Goal: Information Seeking & Learning: Find specific fact

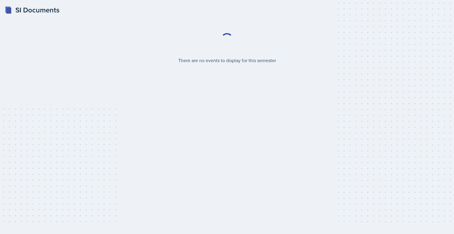
select select "2bed604d-1099-4043-b1bc-2365e8740244"
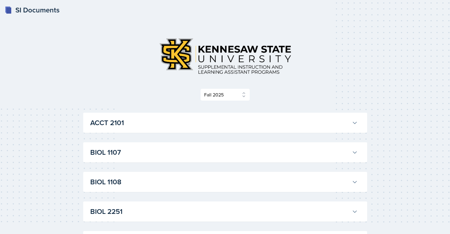
click at [108, 117] on h3 "ACCT 2101" at bounding box center [219, 122] width 259 height 11
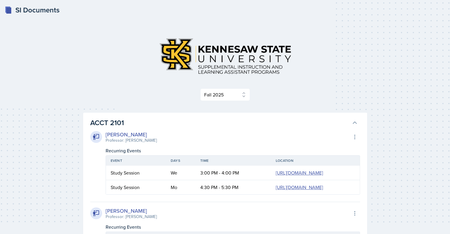
click at [108, 117] on h3 "ACCT 2101" at bounding box center [219, 122] width 259 height 11
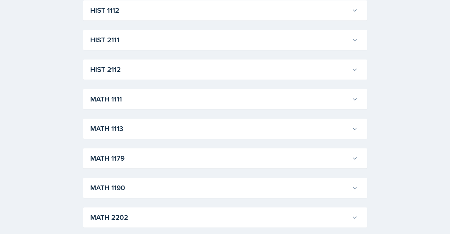
scroll to position [409, 0]
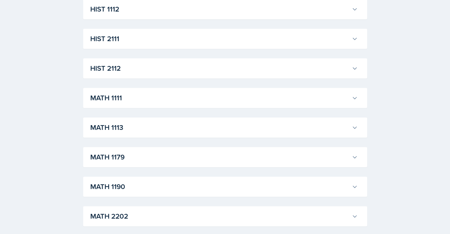
click at [124, 98] on h3 "MATH 1111" at bounding box center [219, 98] width 259 height 11
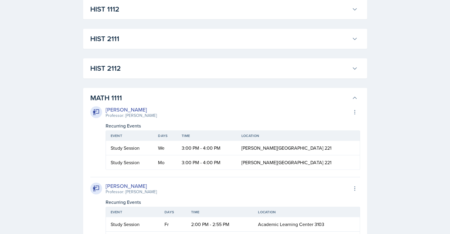
click at [124, 98] on h3 "MATH 1111" at bounding box center [219, 98] width 259 height 11
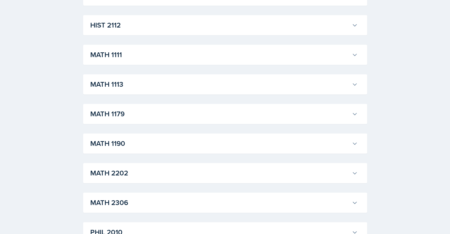
scroll to position [453, 0]
click at [122, 80] on h3 "MATH 1113" at bounding box center [219, 83] width 259 height 11
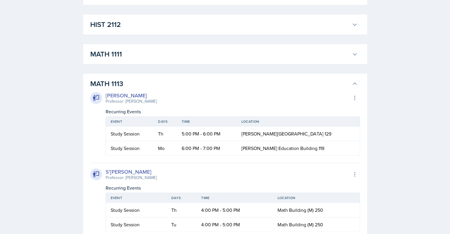
click at [122, 80] on h3 "MATH 1113" at bounding box center [219, 83] width 259 height 11
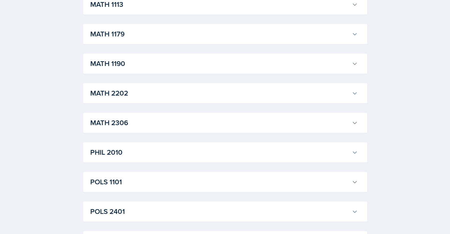
scroll to position [533, 0]
click at [117, 119] on h3 "MATH 2306" at bounding box center [219, 122] width 259 height 11
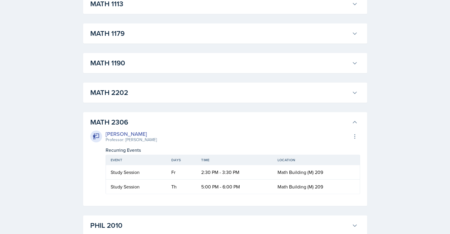
scroll to position [546, 0]
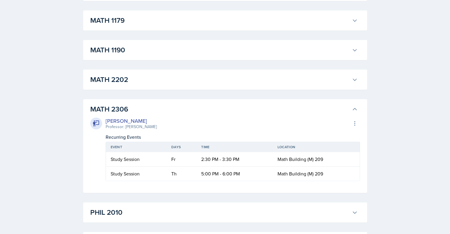
drag, startPoint x: 130, startPoint y: 109, endPoint x: 116, endPoint y: 108, distance: 13.7
click at [116, 108] on h3 "MATH 2306" at bounding box center [219, 109] width 259 height 11
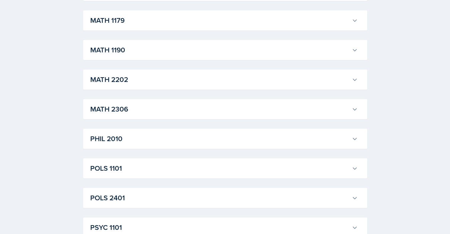
click at [116, 108] on h3 "MATH 2306" at bounding box center [219, 109] width 259 height 11
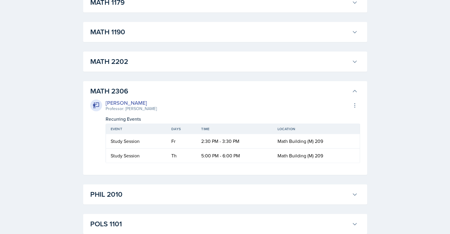
scroll to position [565, 0]
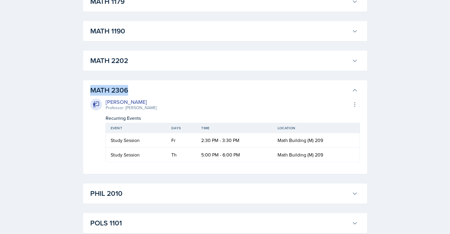
drag, startPoint x: 87, startPoint y: 87, endPoint x: 143, endPoint y: 87, distance: 55.9
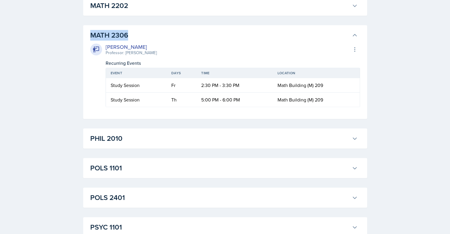
scroll to position [623, 0]
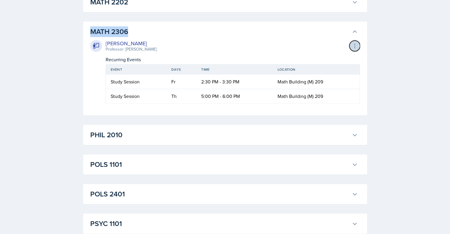
click at [353, 45] on icon at bounding box center [355, 46] width 6 height 6
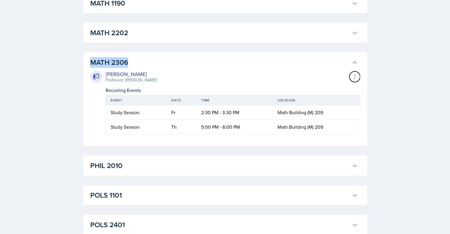
scroll to position [591, 0]
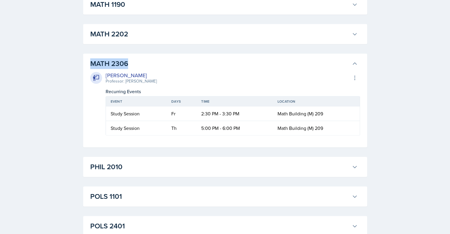
click at [182, 60] on h3 "MATH 2306" at bounding box center [219, 63] width 259 height 11
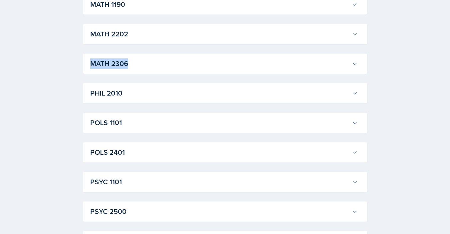
click at [182, 60] on h3 "MATH 2306" at bounding box center [219, 63] width 259 height 11
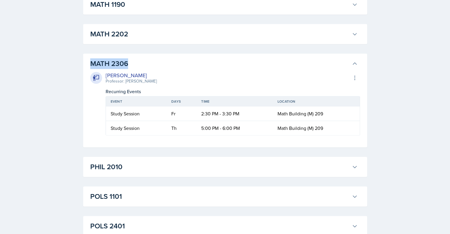
click at [87, 65] on div "MATH 2306 [PERSON_NAME] Professor: [PERSON_NAME] Export to Google Calendar Recu…" at bounding box center [225, 101] width 284 height 94
click at [349, 58] on button "MATH 2306" at bounding box center [224, 63] width 270 height 13
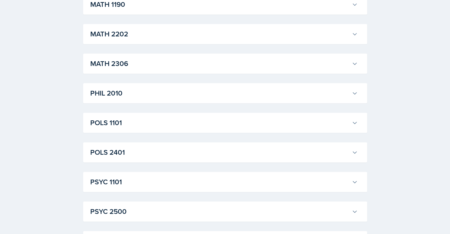
click at [349, 58] on button "MATH 2306" at bounding box center [224, 63] width 270 height 13
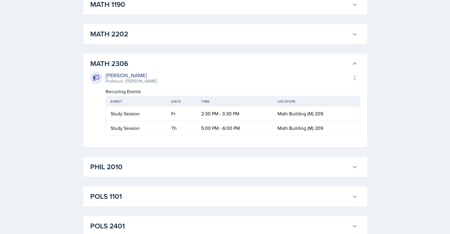
click at [346, 61] on h3 "MATH 2306" at bounding box center [219, 63] width 259 height 11
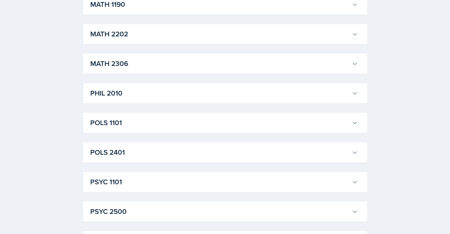
click at [346, 61] on h3 "MATH 2306" at bounding box center [219, 63] width 259 height 11
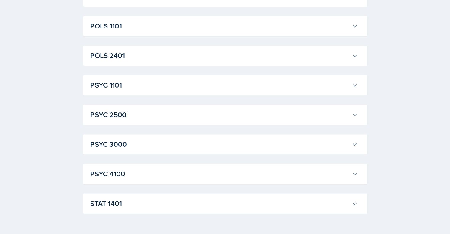
scroll to position [779, 0]
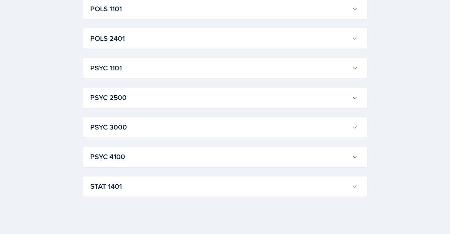
click at [111, 68] on h3 "PSYC 1101" at bounding box center [219, 68] width 259 height 11
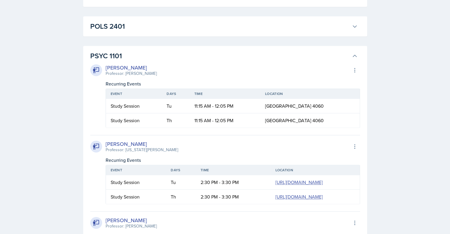
scroll to position [792, 0]
click at [118, 55] on h3 "PSYC 1101" at bounding box center [219, 55] width 259 height 11
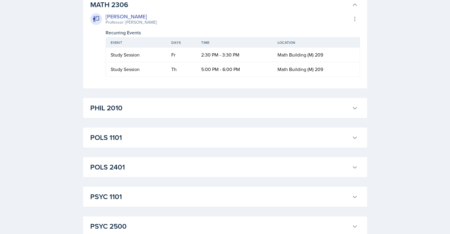
scroll to position [641, 0]
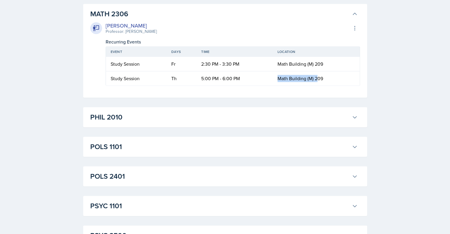
drag, startPoint x: 278, startPoint y: 77, endPoint x: 315, endPoint y: 72, distance: 37.9
click at [315, 72] on td "Math Building (M) 209" at bounding box center [316, 78] width 87 height 14
copy span "Math Building (M)"
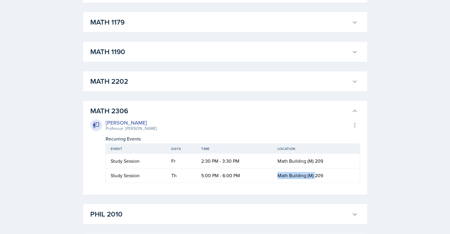
scroll to position [536, 0]
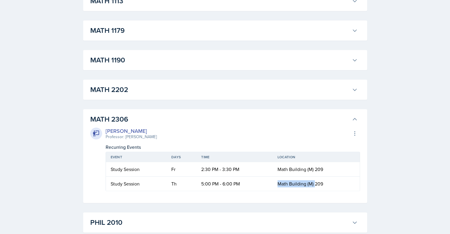
click at [167, 95] on button "MATH 2202" at bounding box center [224, 89] width 270 height 13
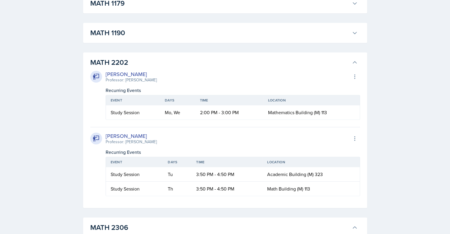
scroll to position [561, 0]
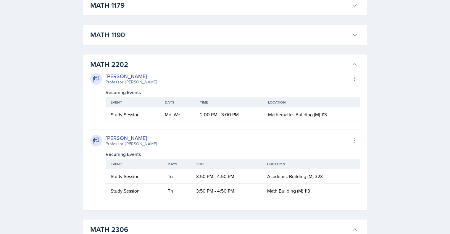
click at [216, 28] on button "MATH 1190" at bounding box center [224, 34] width 270 height 13
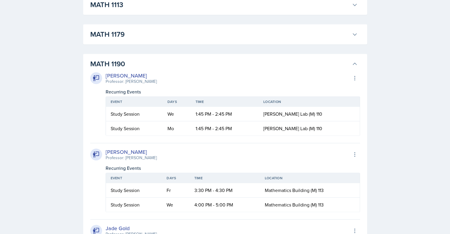
scroll to position [532, 0]
click at [320, 65] on h3 "MATH 1190" at bounding box center [219, 64] width 259 height 11
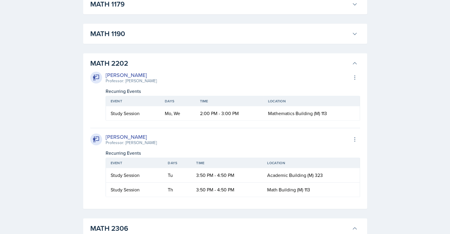
scroll to position [562, 0]
click at [248, 66] on h3 "MATH 2202" at bounding box center [219, 63] width 259 height 11
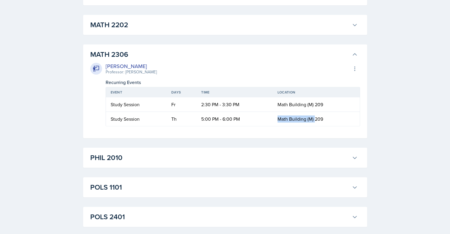
scroll to position [601, 0]
click at [293, 116] on span "Math Building (M) 209" at bounding box center [300, 118] width 46 height 7
click at [116, 66] on div "[PERSON_NAME]" at bounding box center [131, 65] width 51 height 8
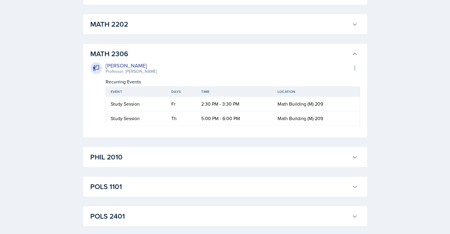
drag, startPoint x: 133, startPoint y: 70, endPoint x: 151, endPoint y: 71, distance: 17.5
click at [151, 71] on div "[PERSON_NAME] Professor: [PERSON_NAME] Export to Google Calendar" at bounding box center [225, 67] width 270 height 13
copy div "Cvetelina Hill"
